Goal: Task Accomplishment & Management: Manage account settings

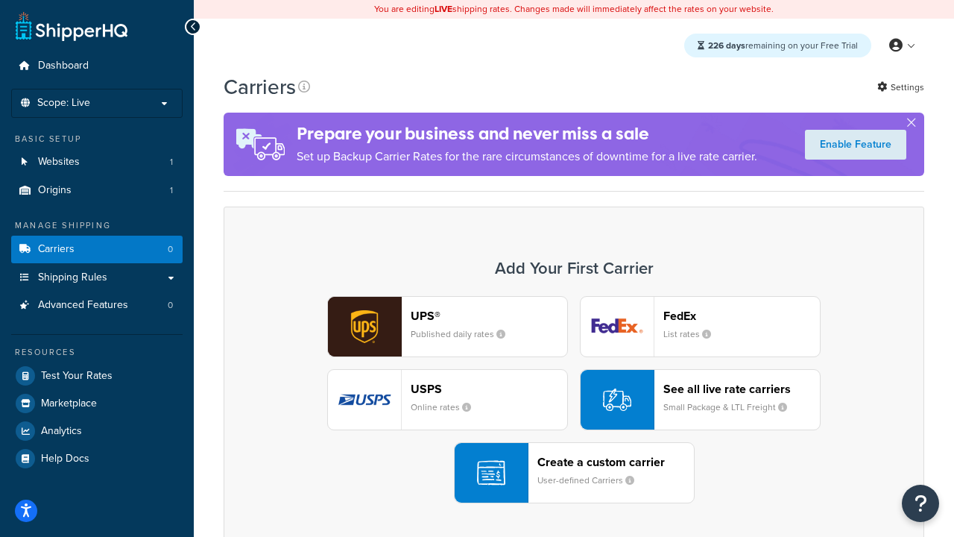
click at [574, 400] on div "UPS® Published daily rates FedEx List rates USPS Online rates See all live rate…" at bounding box center [573, 399] width 669 height 207
click at [742, 316] on header "FedEx" at bounding box center [741, 316] width 157 height 14
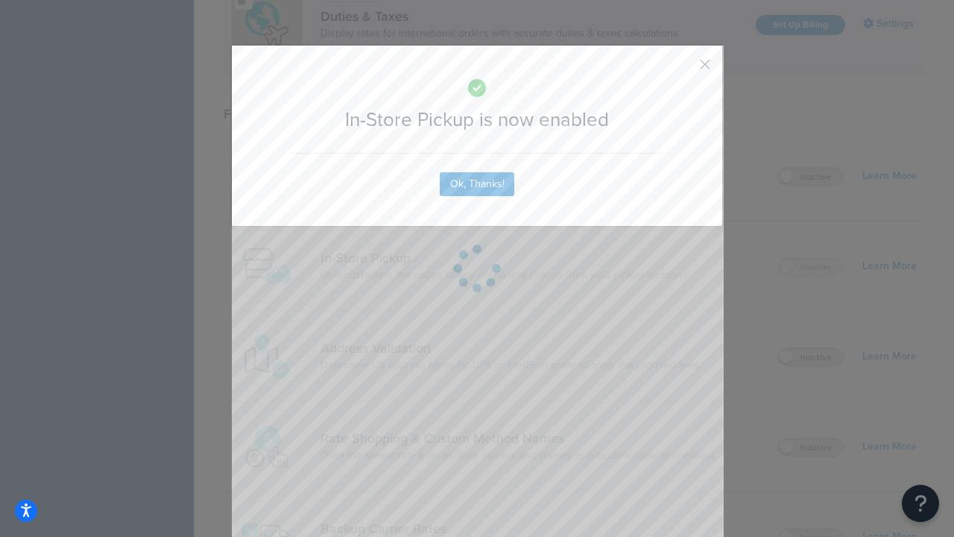
click at [683, 69] on button "button" at bounding box center [683, 70] width 4 height 4
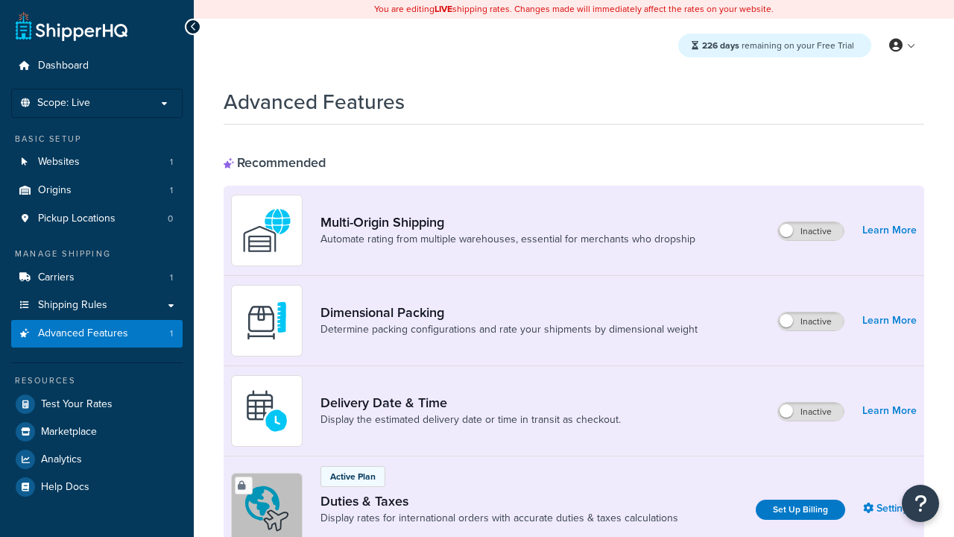
scroll to position [484, 0]
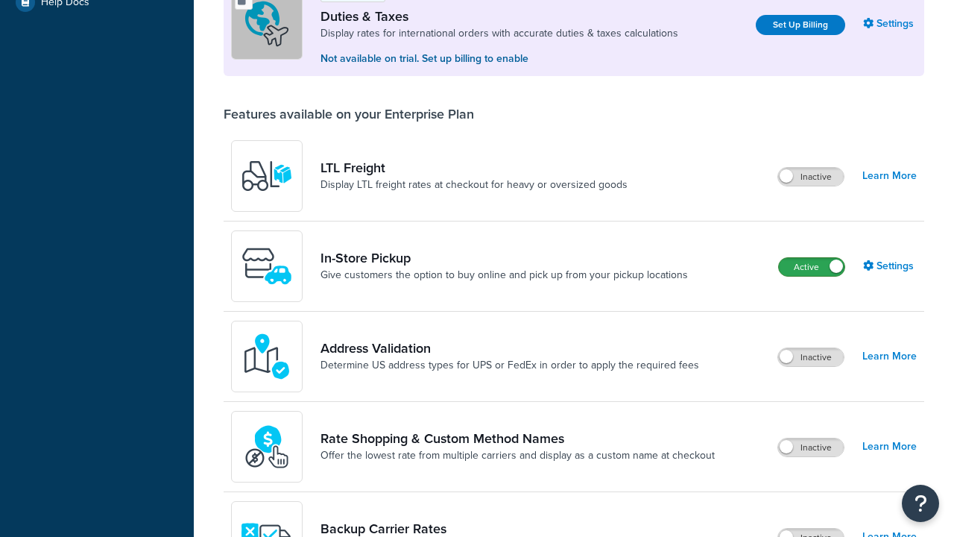
scroll to position [456, 0]
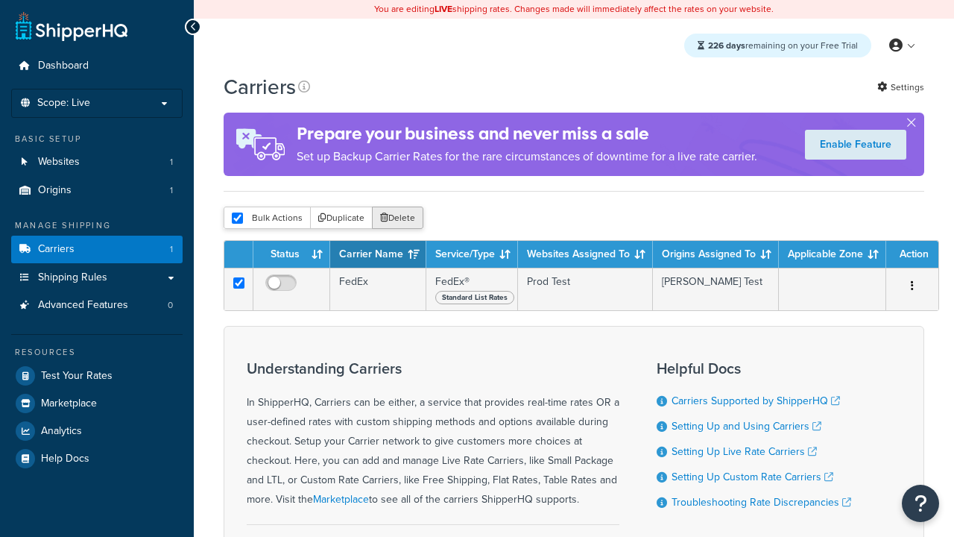
click at [397, 219] on button "Delete" at bounding box center [397, 217] width 51 height 22
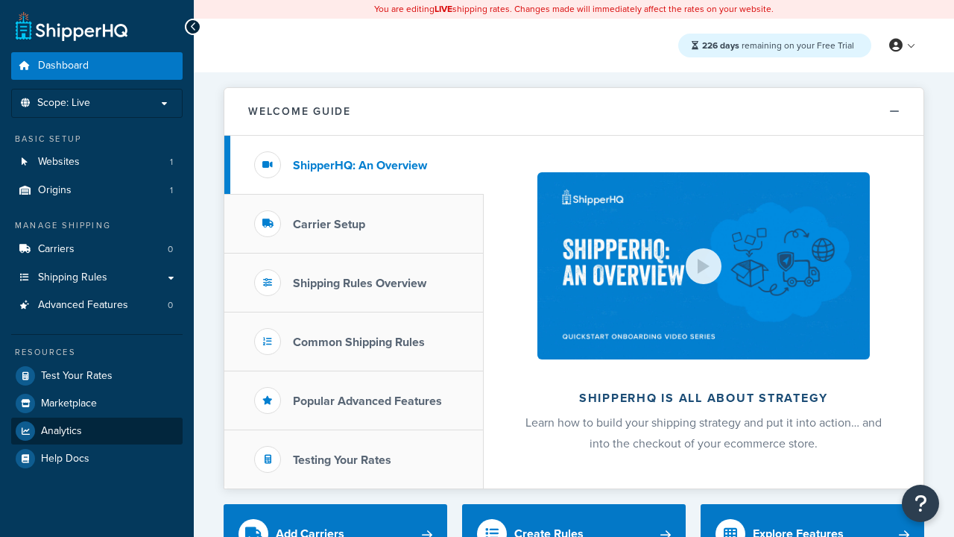
click at [61, 429] on span "Analytics" at bounding box center [61, 431] width 41 height 13
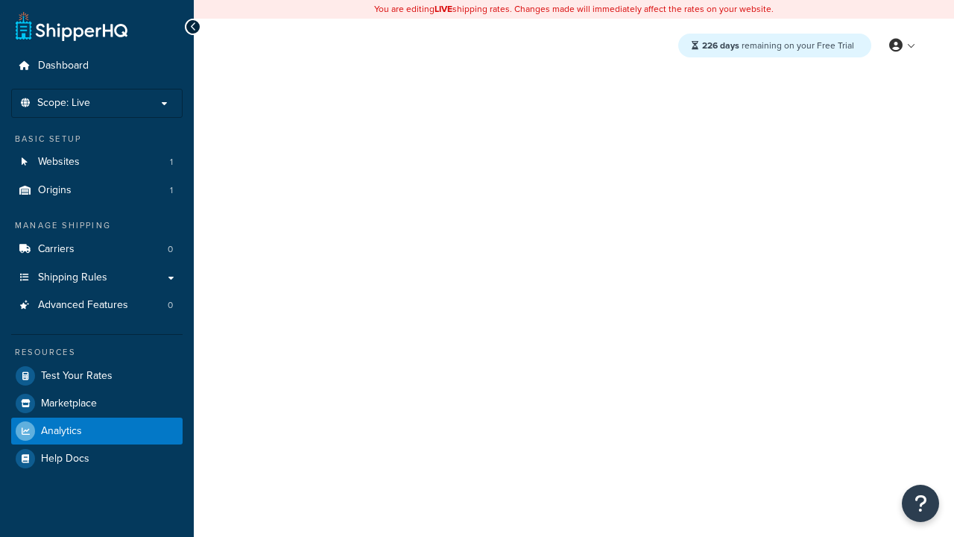
select select "last_7_days"
